Goal: Information Seeking & Learning: Learn about a topic

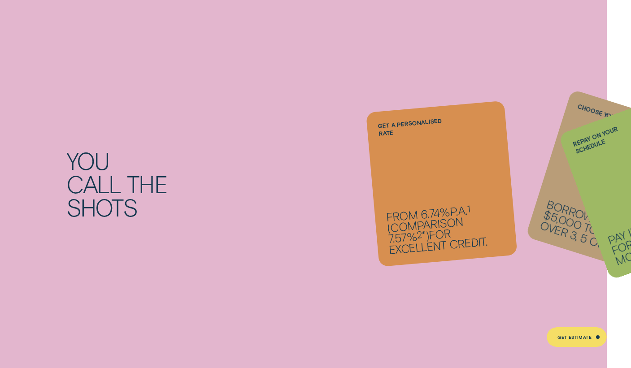
scroll to position [692, 0]
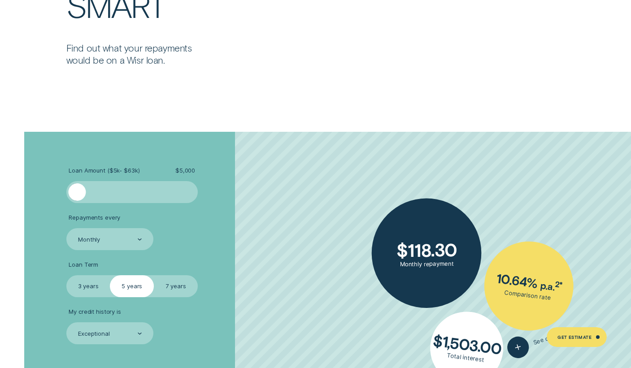
scroll to position [1568, 0]
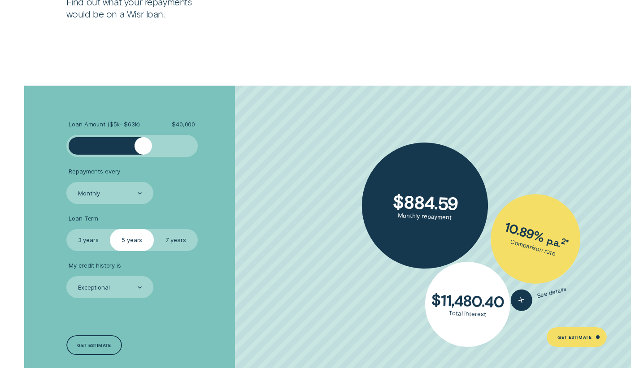
drag, startPoint x: 78, startPoint y: 144, endPoint x: 145, endPoint y: 146, distance: 66.9
click at [144, 146] on div at bounding box center [143, 145] width 17 height 17
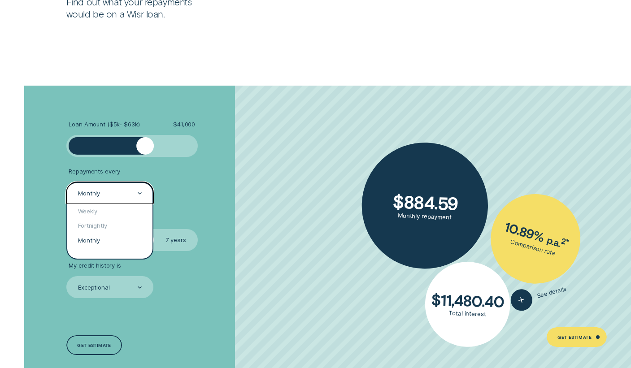
click at [135, 192] on div "Monthly" at bounding box center [109, 193] width 65 height 9
click at [132, 212] on div "Weekly" at bounding box center [110, 211] width 86 height 15
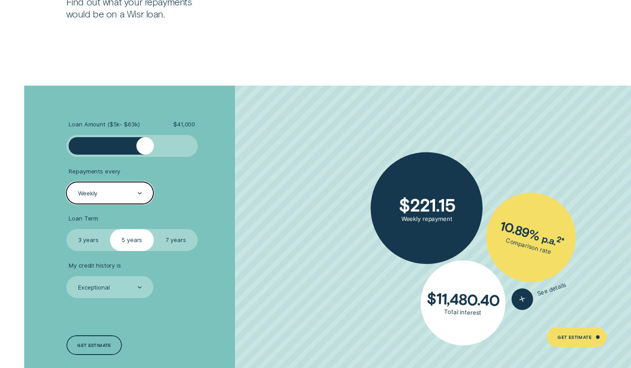
click at [173, 238] on label "7 years" at bounding box center [176, 240] width 44 height 22
click at [154, 229] on input "7 years" at bounding box center [154, 229] width 0 height 0
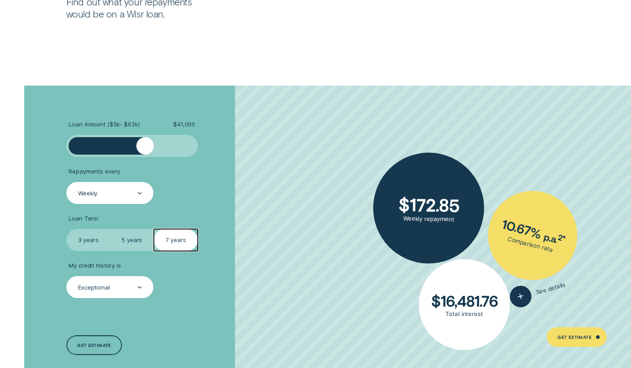
click at [117, 296] on div "Exceptional" at bounding box center [109, 287] width 87 height 22
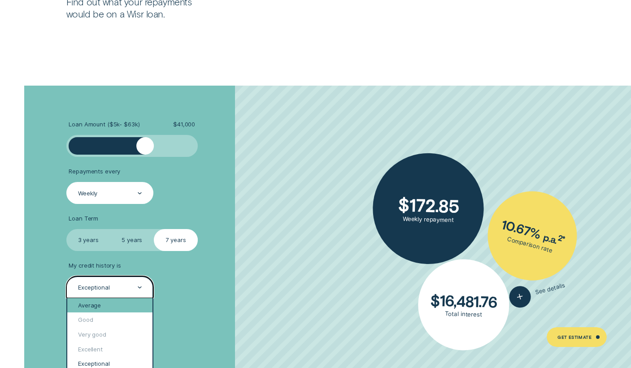
click at [118, 305] on div "Average" at bounding box center [110, 305] width 86 height 15
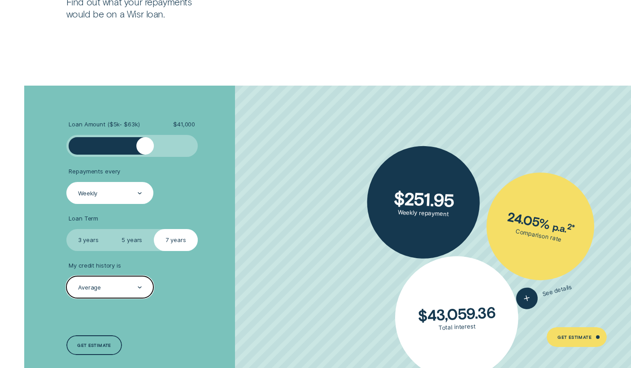
click at [118, 278] on div "Average" at bounding box center [109, 287] width 87 height 22
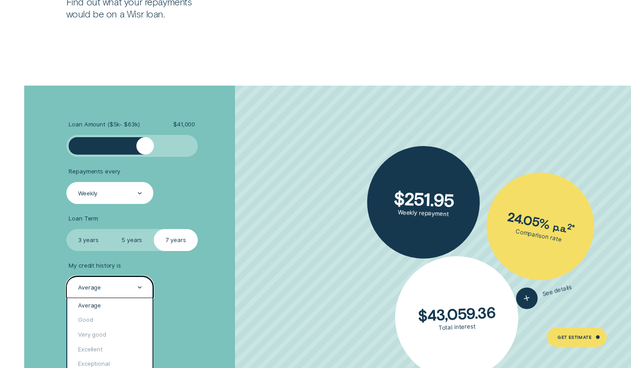
click at [202, 296] on li "My credit history is option Average, selected. option Average selected, 1 of 5.…" at bounding box center [168, 280] width 204 height 36
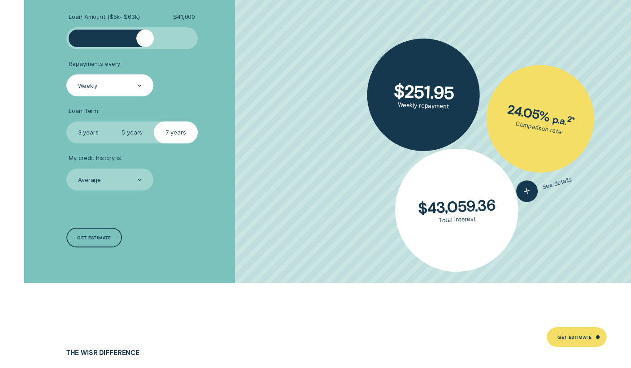
scroll to position [1687, 0]
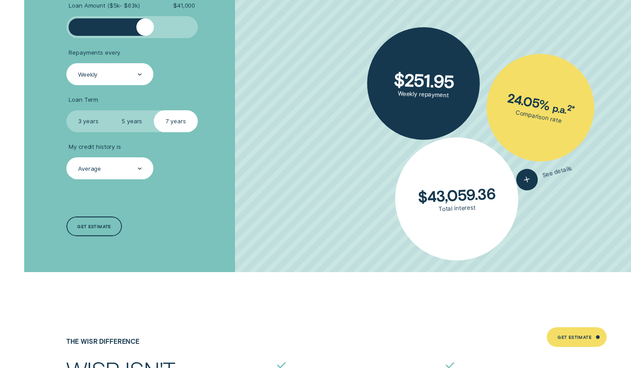
click at [129, 167] on div "Average" at bounding box center [109, 169] width 65 height 9
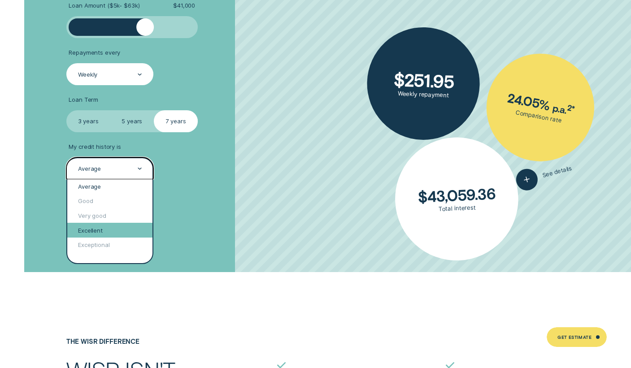
click at [106, 230] on div "Excellent" at bounding box center [110, 230] width 86 height 15
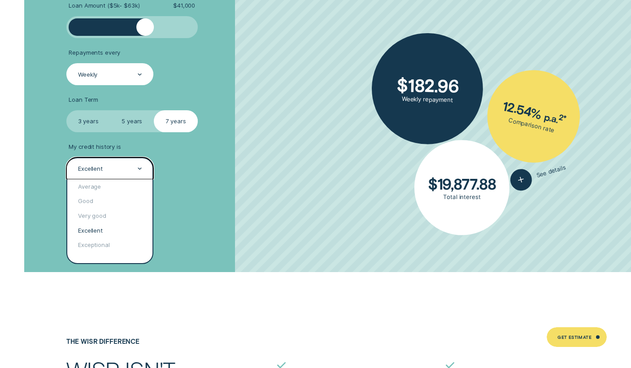
click at [109, 170] on div "Excellent" at bounding box center [109, 169] width 65 height 9
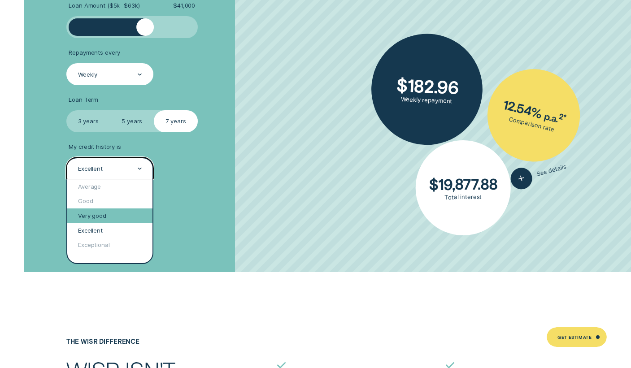
click at [116, 217] on div "Very good" at bounding box center [110, 216] width 86 height 15
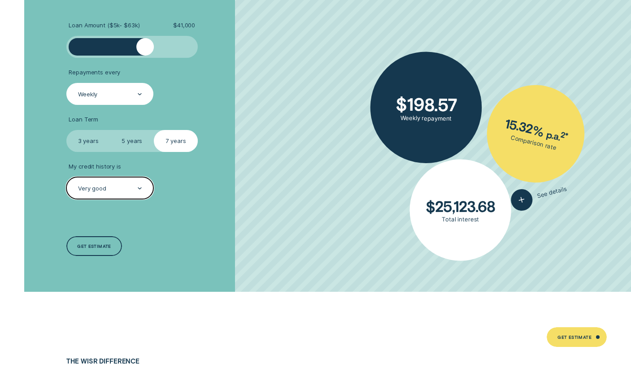
scroll to position [1669, 0]
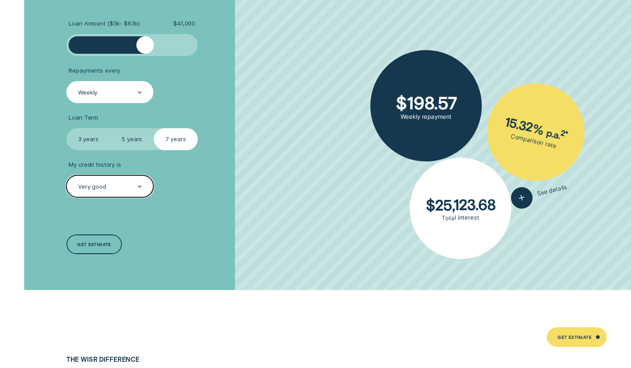
click at [123, 38] on div at bounding box center [131, 44] width 109 height 17
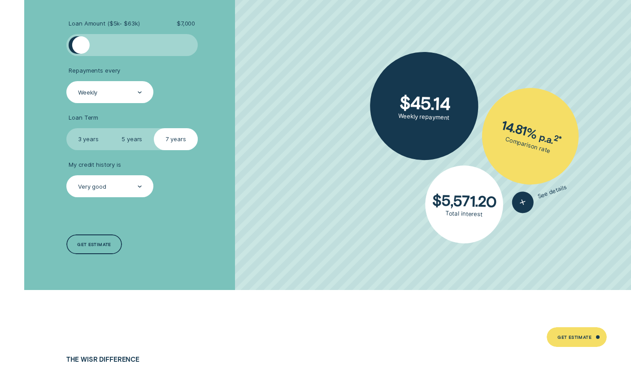
drag, startPoint x: 123, startPoint y: 38, endPoint x: 81, endPoint y: 39, distance: 42.2
click at [81, 39] on div at bounding box center [80, 44] width 17 height 17
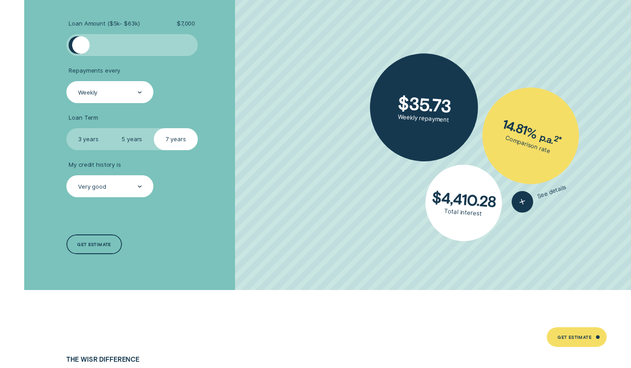
click at [137, 192] on div "Very good" at bounding box center [109, 186] width 87 height 22
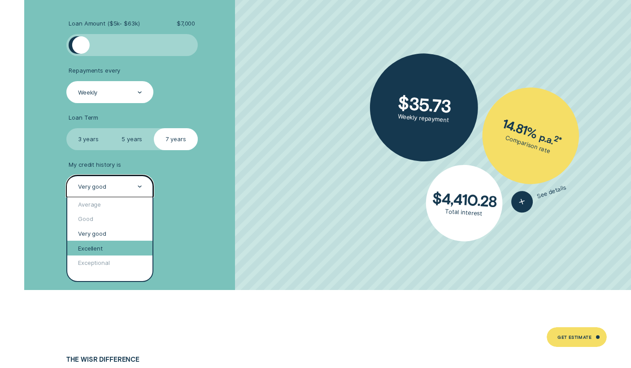
click at [125, 247] on div "Excellent" at bounding box center [110, 248] width 86 height 15
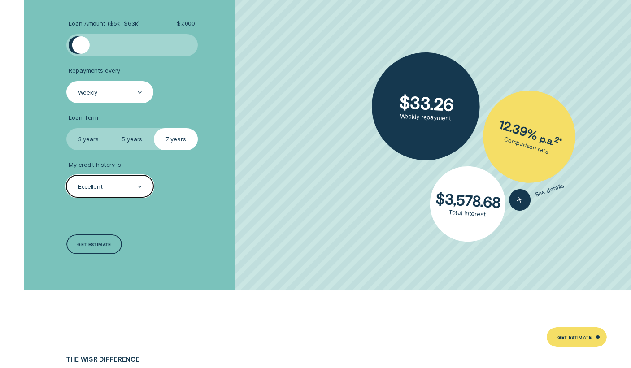
click at [133, 181] on div "Excellent" at bounding box center [109, 186] width 87 height 22
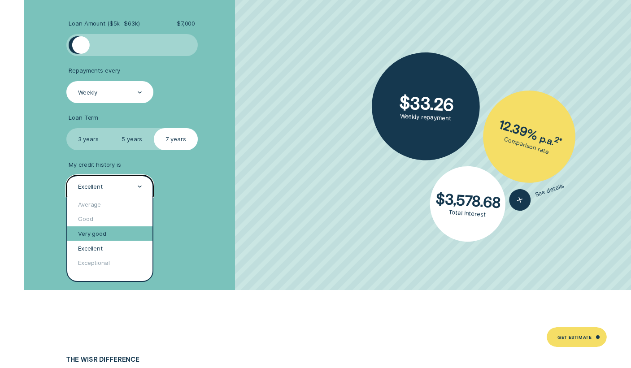
click at [132, 233] on div "Very good" at bounding box center [110, 234] width 86 height 15
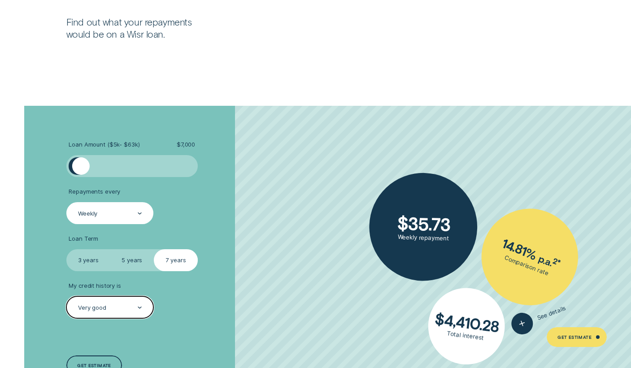
scroll to position [1531, 0]
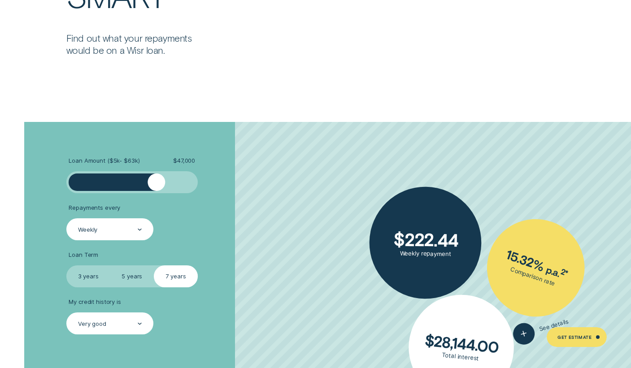
drag, startPoint x: 82, startPoint y: 183, endPoint x: 156, endPoint y: 184, distance: 73.6
click at [156, 184] on div at bounding box center [156, 182] width 17 height 17
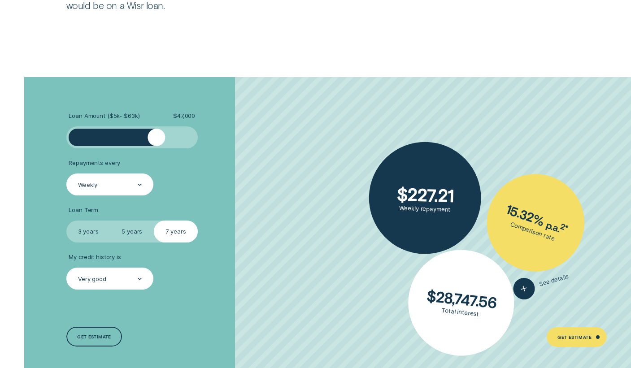
scroll to position [1611, 0]
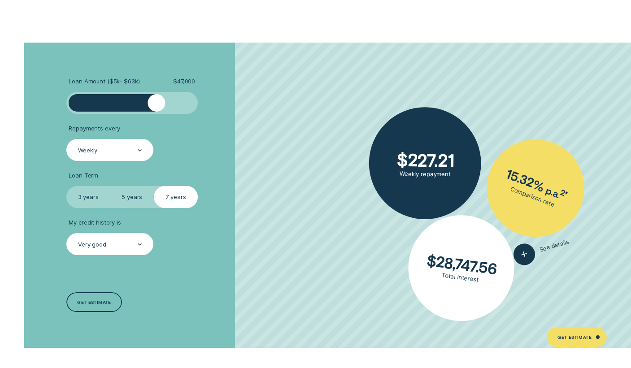
click at [108, 249] on div "Very good" at bounding box center [109, 244] width 87 height 22
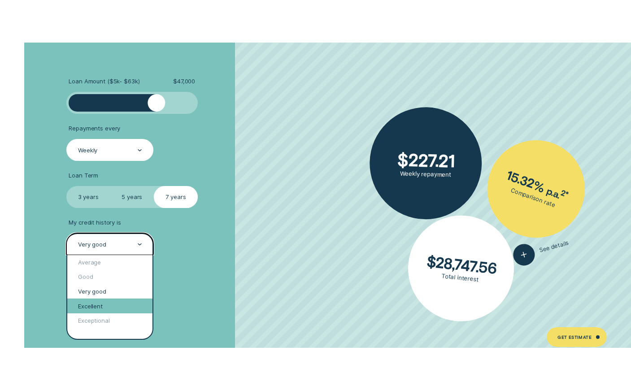
click at [114, 300] on div "Excellent" at bounding box center [110, 306] width 86 height 15
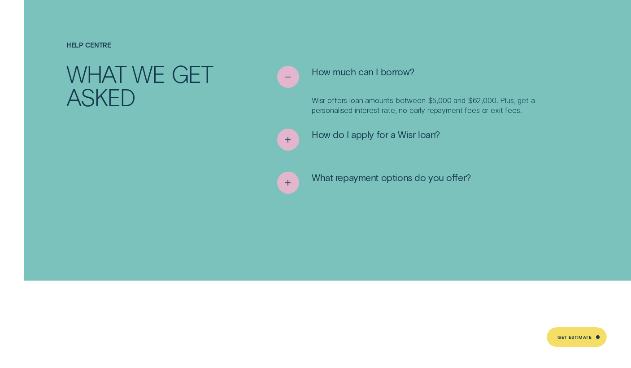
scroll to position [3480, 0]
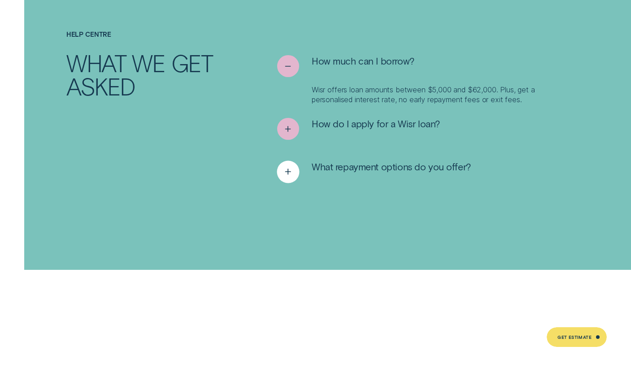
click at [293, 165] on icon "See more" at bounding box center [288, 172] width 11 height 14
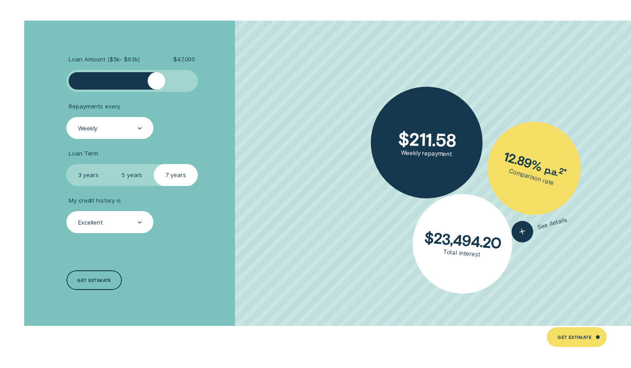
scroll to position [1640, 0]
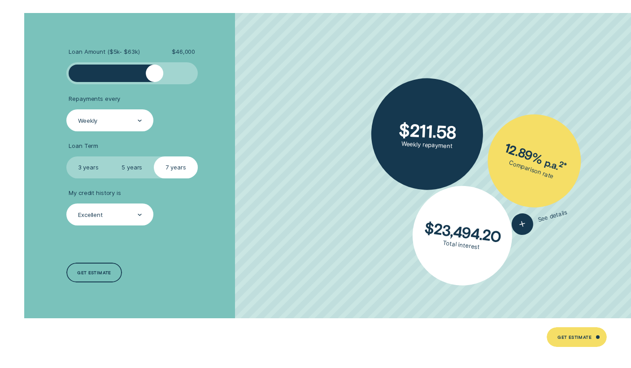
click at [154, 77] on div at bounding box center [154, 73] width 17 height 17
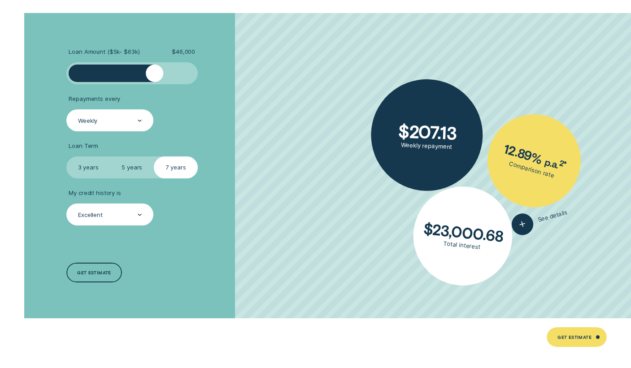
click at [128, 218] on div "Excellent" at bounding box center [109, 215] width 65 height 9
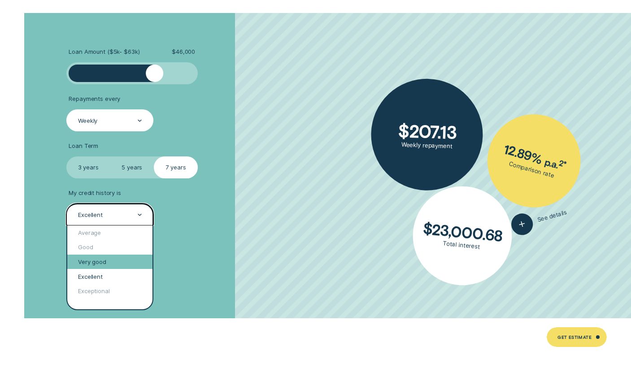
click at [128, 262] on div "Very good" at bounding box center [110, 262] width 86 height 15
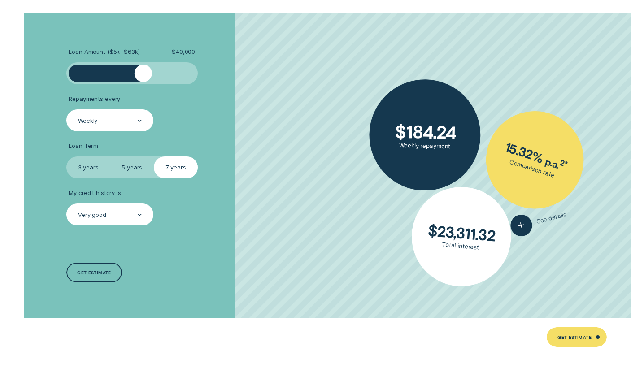
drag, startPoint x: 153, startPoint y: 76, endPoint x: 144, endPoint y: 75, distance: 8.5
click at [144, 75] on div at bounding box center [143, 73] width 17 height 17
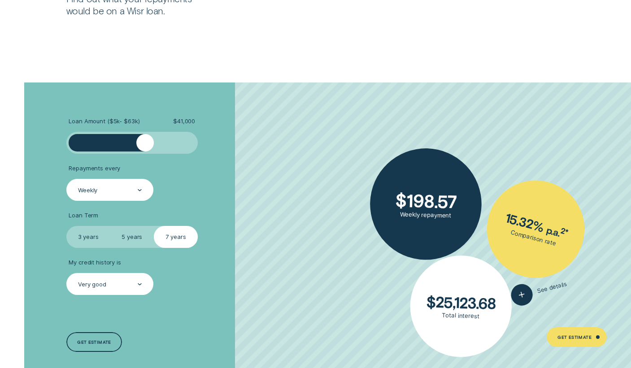
scroll to position [1530, 0]
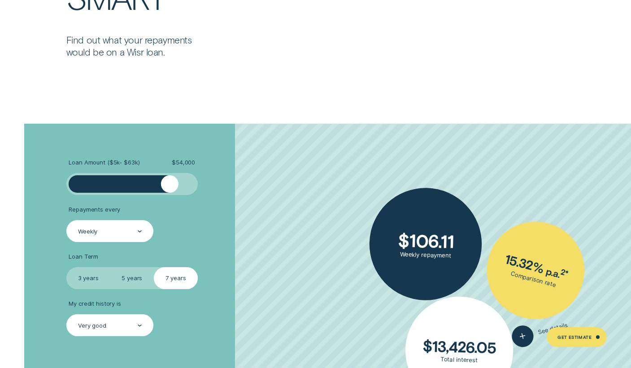
drag, startPoint x: 144, startPoint y: 182, endPoint x: 169, endPoint y: 186, distance: 25.4
click at [169, 186] on div at bounding box center [169, 183] width 17 height 17
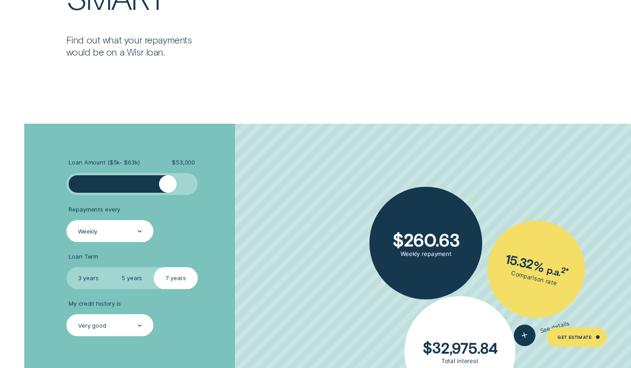
click at [168, 186] on div at bounding box center [167, 183] width 17 height 17
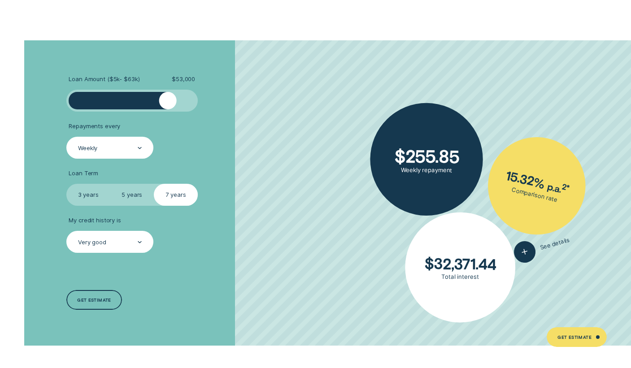
scroll to position [1620, 0]
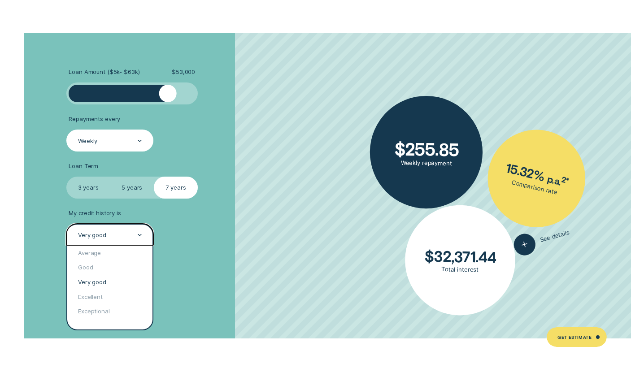
click at [94, 227] on div "Very good" at bounding box center [109, 235] width 87 height 22
click at [105, 296] on div "Excellent" at bounding box center [110, 296] width 86 height 15
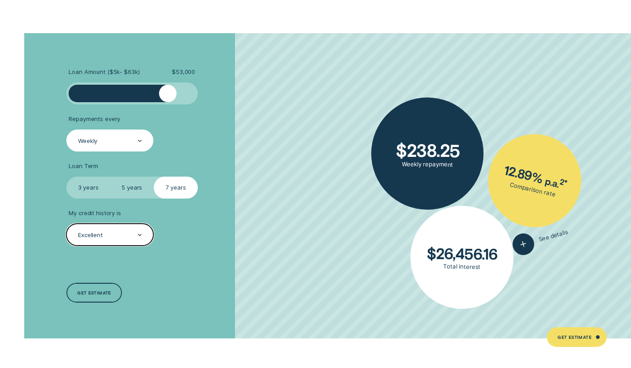
click at [127, 239] on div "Excellent" at bounding box center [109, 235] width 65 height 9
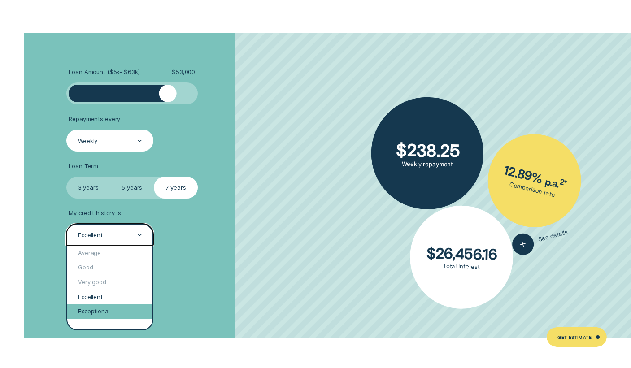
click at [109, 316] on div "Exceptional" at bounding box center [110, 311] width 86 height 15
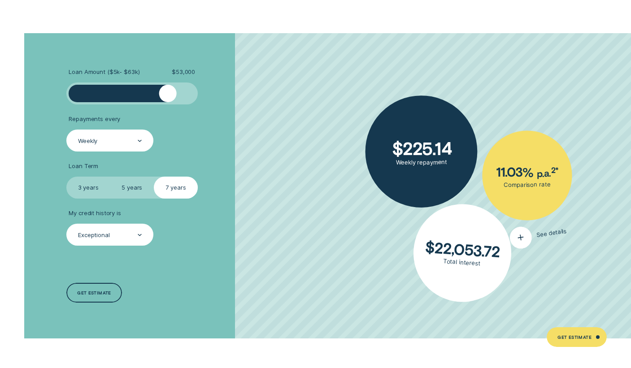
click at [525, 232] on div "button" at bounding box center [520, 237] width 25 height 25
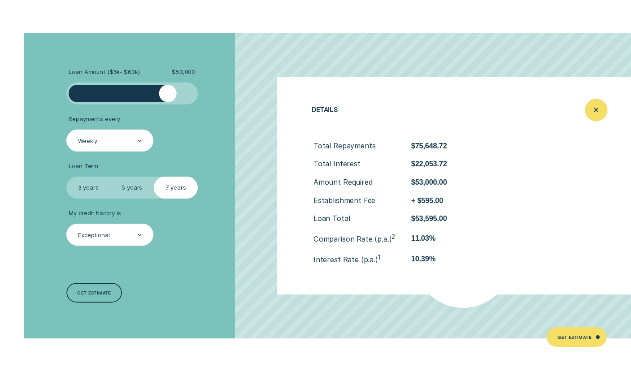
click at [600, 105] on icon "Close loan details" at bounding box center [596, 110] width 11 height 14
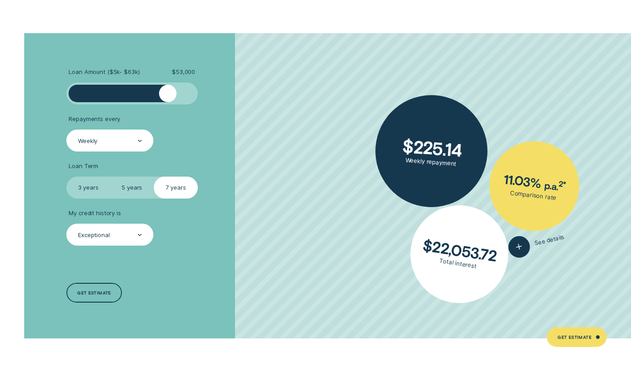
click at [122, 238] on div "Exceptional" at bounding box center [109, 235] width 65 height 9
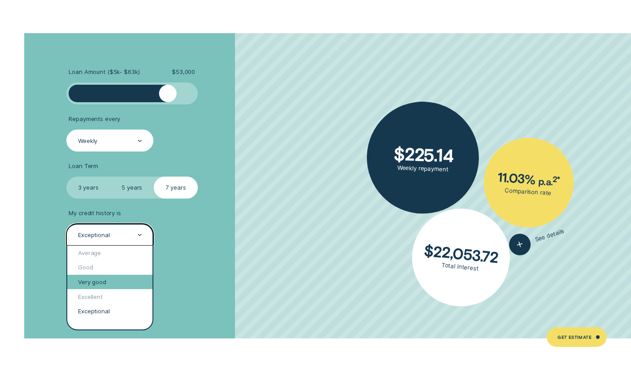
click at [123, 282] on div "Very good" at bounding box center [110, 282] width 86 height 15
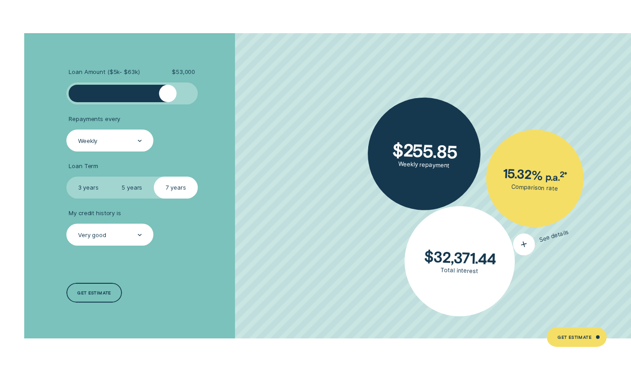
click at [520, 244] on icon "button" at bounding box center [524, 244] width 14 height 16
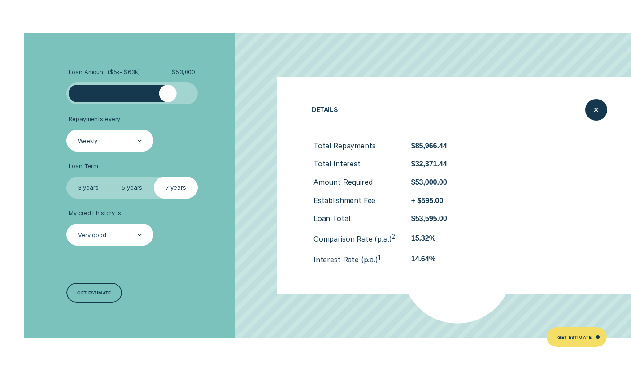
click at [249, 100] on li "Loan Amount ( $5k - $63k ) $ 53,000" at bounding box center [168, 86] width 204 height 36
click at [593, 109] on icon "Close loan details" at bounding box center [596, 110] width 11 height 14
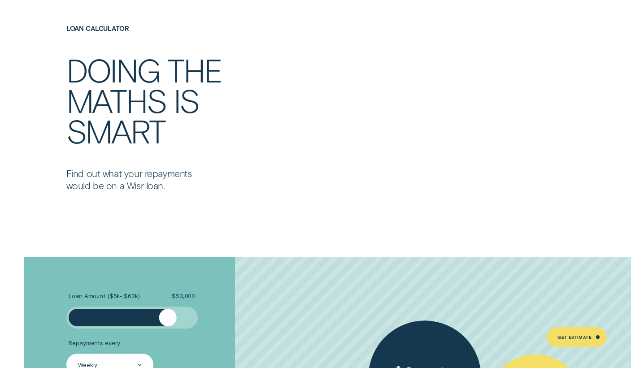
scroll to position [1601, 0]
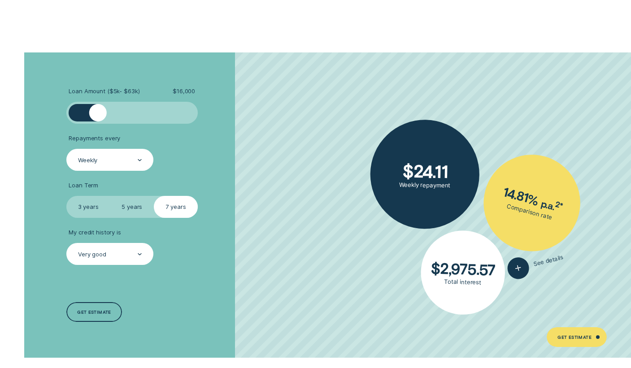
drag, startPoint x: 166, startPoint y: 115, endPoint x: 99, endPoint y: 112, distance: 67.8
click at [99, 112] on div at bounding box center [97, 112] width 17 height 17
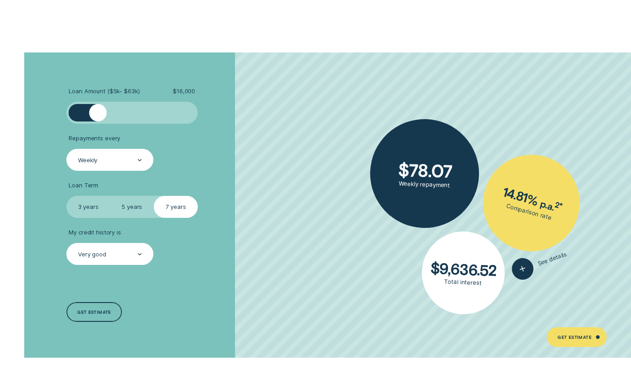
click at [93, 205] on label "3 years" at bounding box center [88, 207] width 44 height 22
click at [66, 196] on input "3 years" at bounding box center [66, 196] width 0 height 0
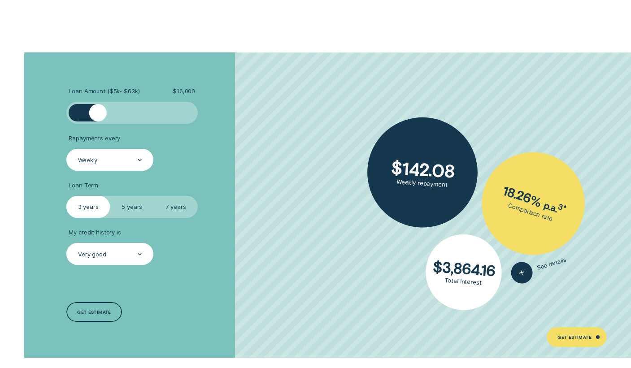
click at [129, 212] on label "5 years" at bounding box center [132, 207] width 44 height 22
click at [110, 196] on input "5 years" at bounding box center [110, 196] width 0 height 0
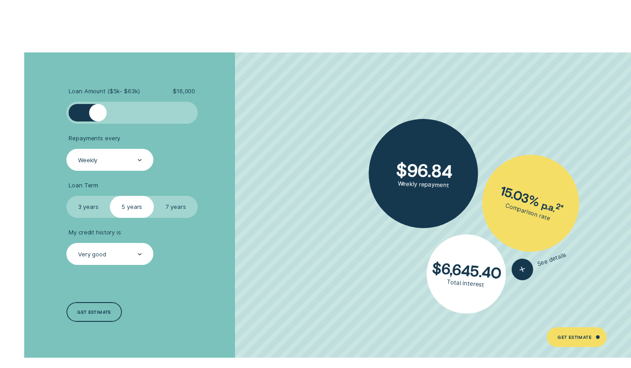
click at [179, 206] on label "7 years" at bounding box center [176, 207] width 44 height 22
click at [154, 196] on input "7 years" at bounding box center [154, 196] width 0 height 0
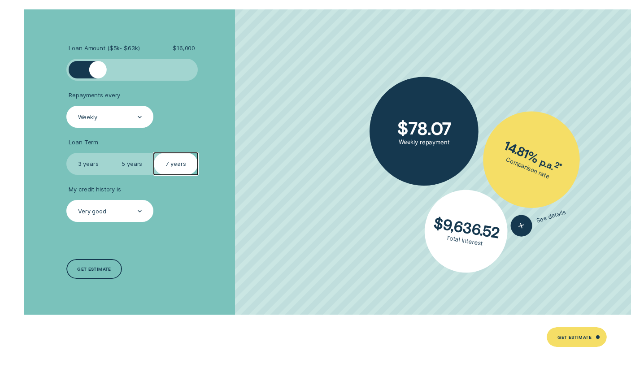
scroll to position [1679, 0]
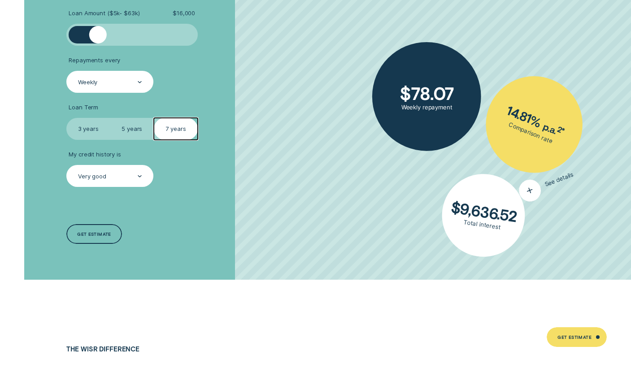
click at [525, 191] on div "button" at bounding box center [530, 190] width 28 height 28
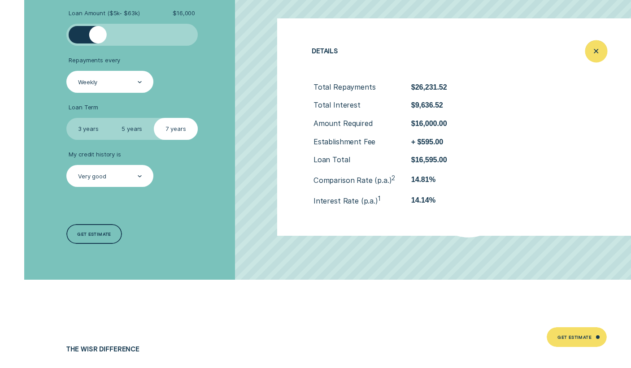
click at [600, 59] on div "Close loan details" at bounding box center [597, 51] width 22 height 22
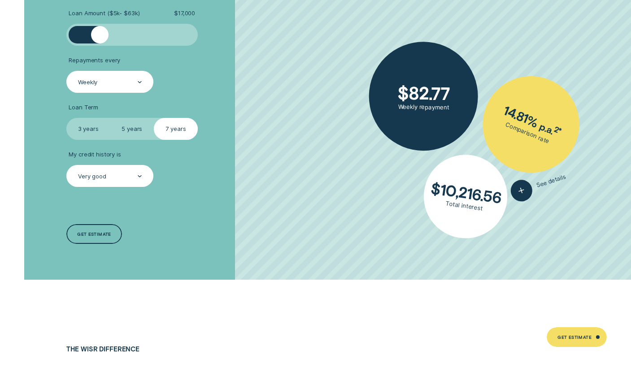
click at [100, 35] on div at bounding box center [99, 34] width 17 height 17
click at [92, 134] on label "3 years" at bounding box center [88, 129] width 44 height 22
click at [66, 118] on input "3 years" at bounding box center [66, 118] width 0 height 0
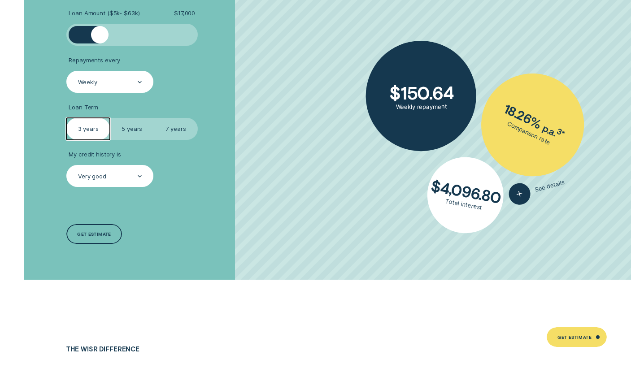
click at [181, 126] on label "7 years" at bounding box center [176, 129] width 44 height 22
click at [154, 118] on input "7 years" at bounding box center [154, 118] width 0 height 0
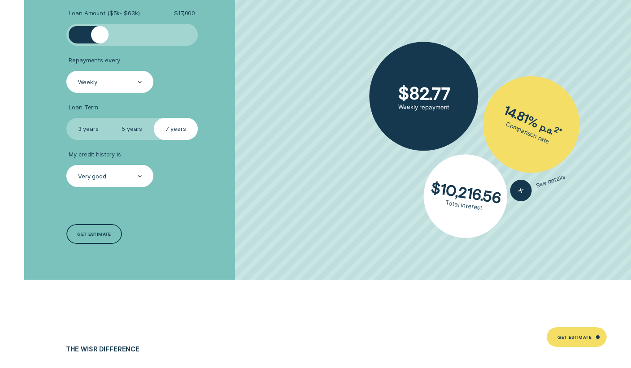
click at [146, 129] on label "5 years" at bounding box center [132, 129] width 44 height 22
click at [110, 118] on input "5 years" at bounding box center [110, 118] width 0 height 0
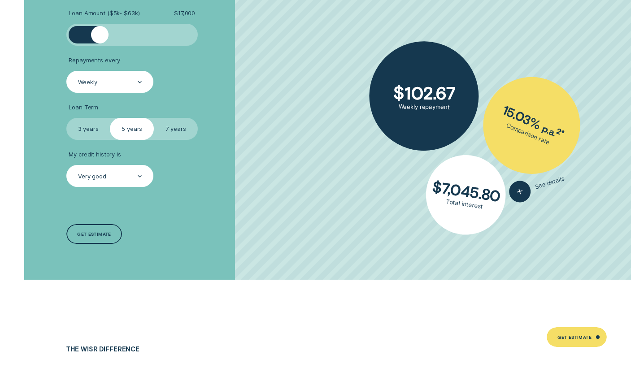
click at [173, 128] on label "7 years" at bounding box center [176, 129] width 44 height 22
click at [154, 118] on input "7 years" at bounding box center [154, 118] width 0 height 0
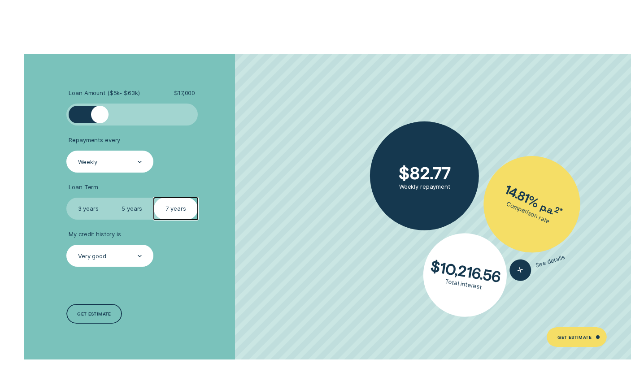
scroll to position [1514, 0]
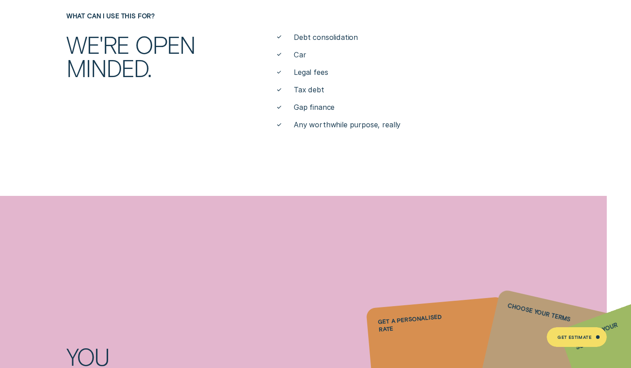
scroll to position [0, 0]
